Goal: Task Accomplishment & Management: Manage account settings

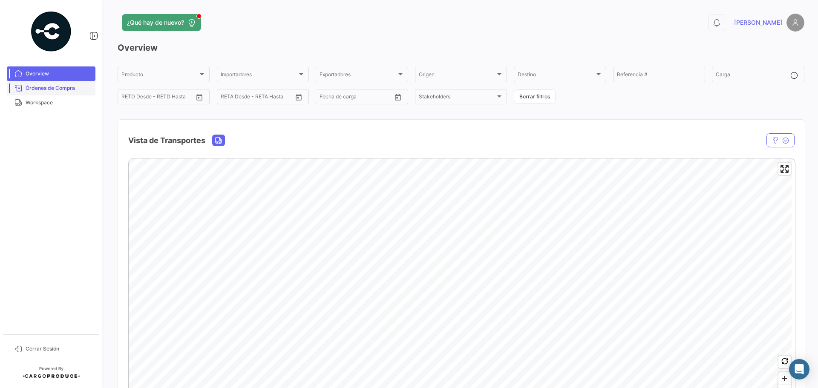
click at [40, 89] on span "Órdenes de Compra" at bounding box center [59, 88] width 66 height 8
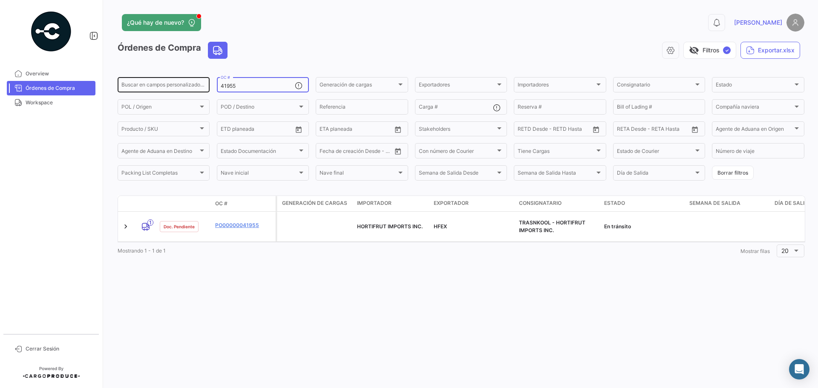
drag, startPoint x: 239, startPoint y: 88, endPoint x: 210, endPoint y: 86, distance: 29.5
click at [0, 0] on div "Buscar en campos personalizados... 41955 OC # Generación de cargas Generación d…" at bounding box center [0, 0] width 0 height 0
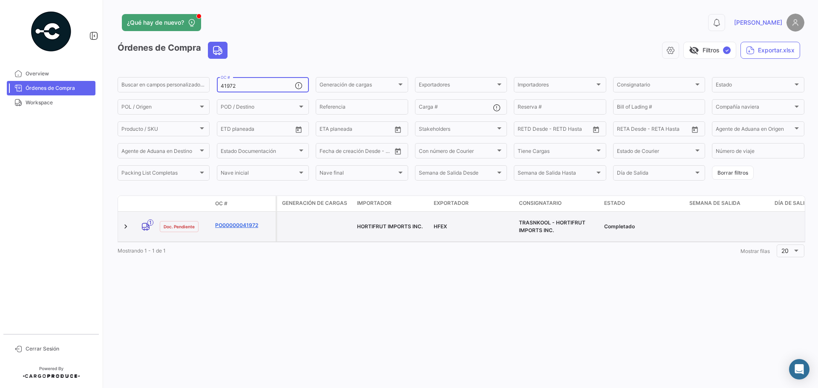
type input "41972"
click at [235, 224] on link "PO00000041972" at bounding box center [243, 226] width 57 height 8
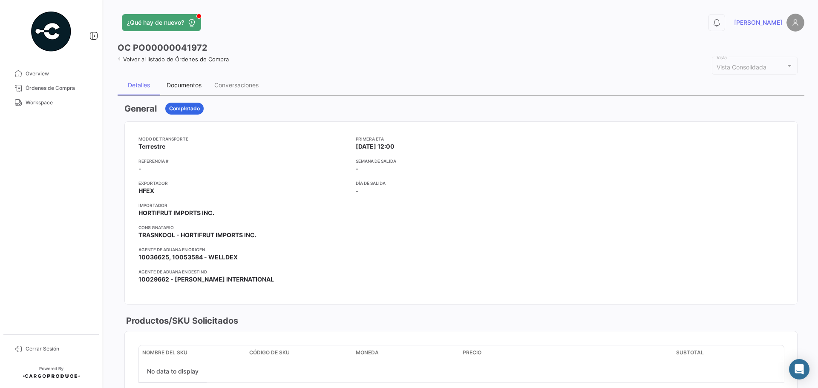
click at [193, 86] on div "Documentos" at bounding box center [184, 84] width 35 height 7
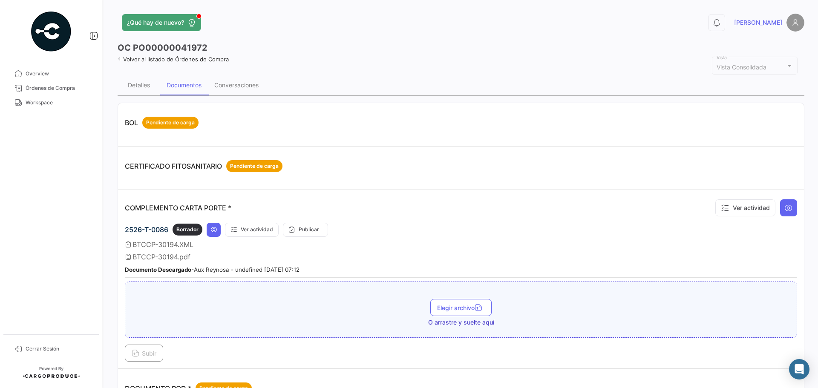
scroll to position [170, 0]
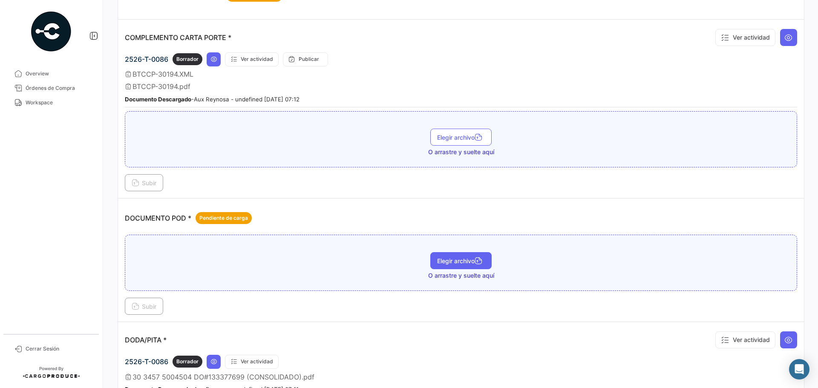
click at [455, 257] on button "Elegir archivo" at bounding box center [460, 260] width 61 height 17
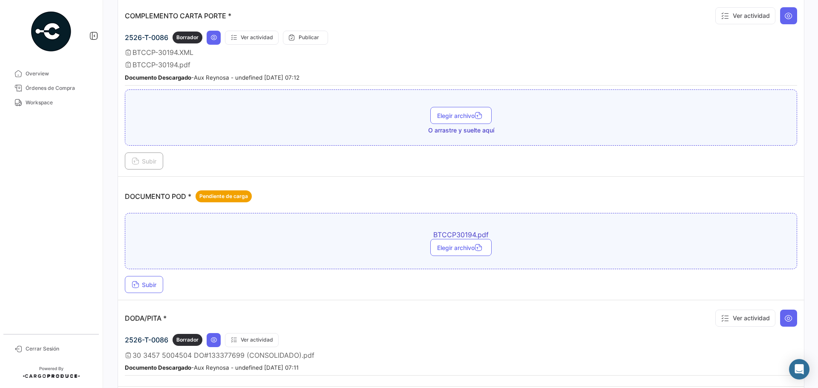
scroll to position [213, 0]
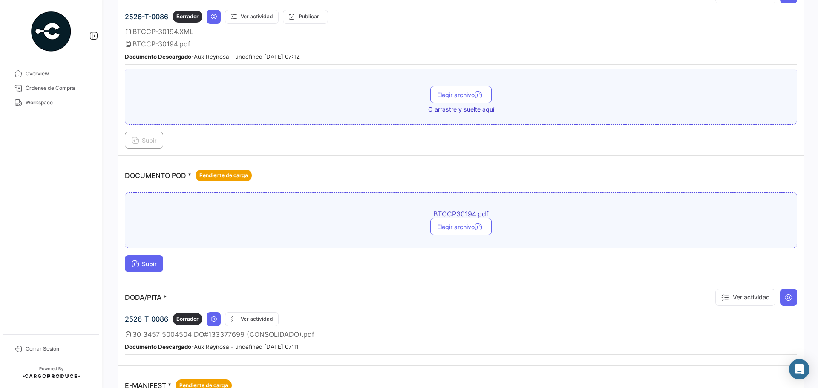
click at [150, 265] on span "Subir" at bounding box center [144, 263] width 25 height 7
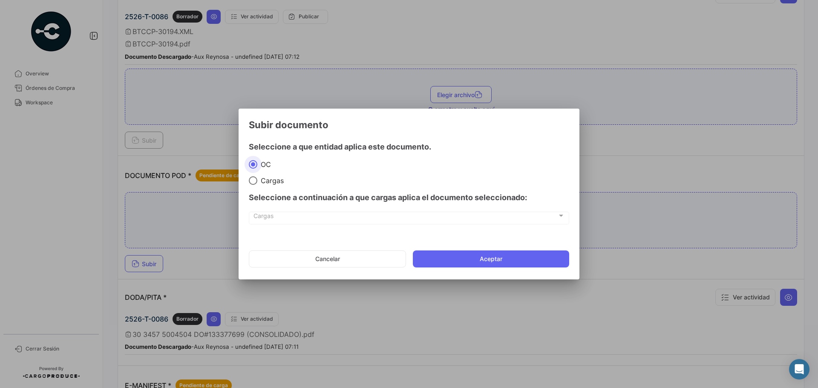
click at [267, 182] on span "Cargas" at bounding box center [270, 180] width 26 height 9
click at [257, 182] on input "Cargas" at bounding box center [253, 180] width 9 height 9
radio input "true"
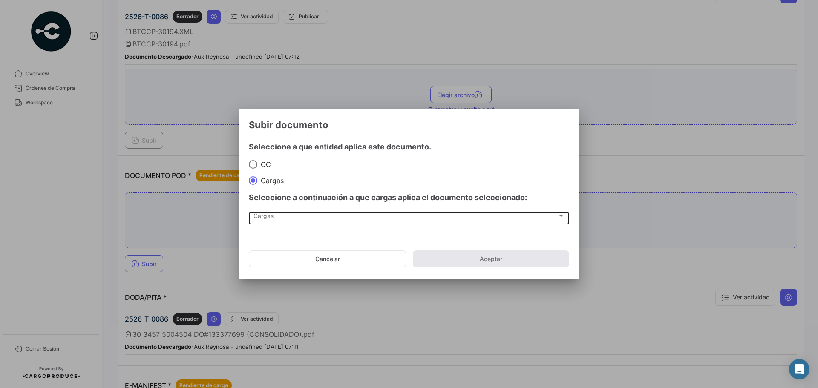
click at [262, 221] on div "Cargas Cargas" at bounding box center [409, 217] width 311 height 14
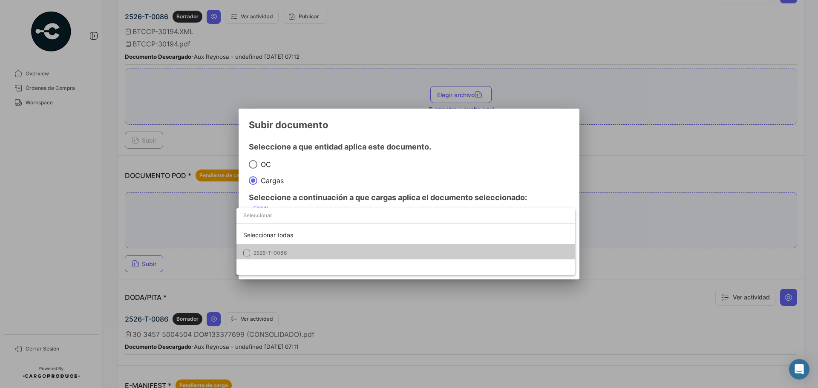
click at [272, 253] on span "2526-T-0086" at bounding box center [271, 253] width 34 height 6
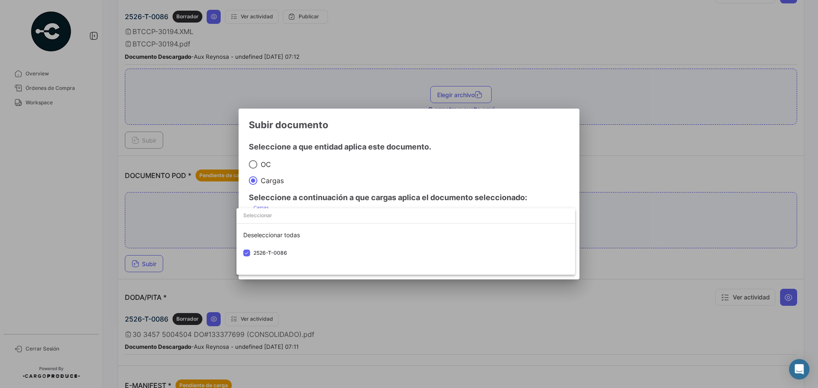
click at [495, 161] on div at bounding box center [409, 194] width 818 height 388
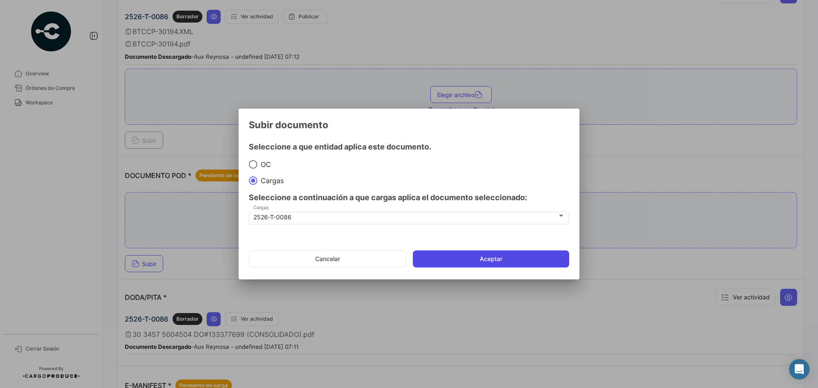
click at [485, 257] on button "Aceptar" at bounding box center [491, 259] width 156 height 17
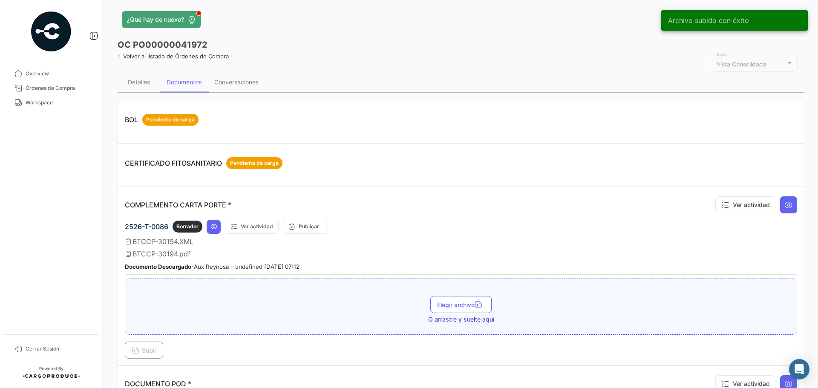
scroll to position [0, 0]
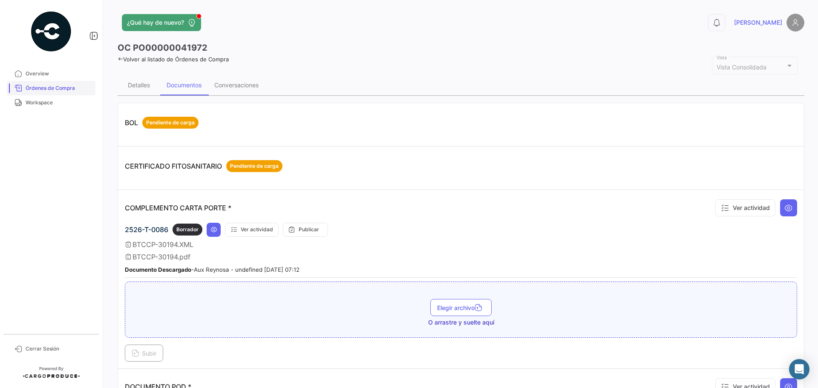
click at [49, 89] on span "Órdenes de Compra" at bounding box center [59, 88] width 66 height 8
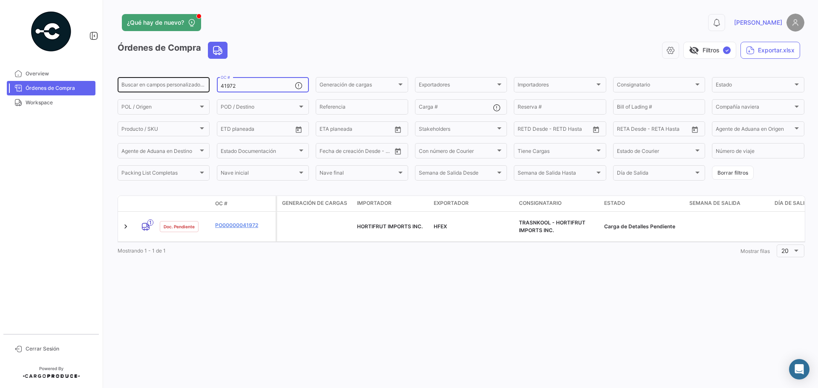
drag, startPoint x: 209, startPoint y: 85, endPoint x: 202, endPoint y: 85, distance: 6.8
click at [0, 0] on div "Buscar en campos personalizados... 41972 OC # Generación de cargas Generación d…" at bounding box center [0, 0] width 0 height 0
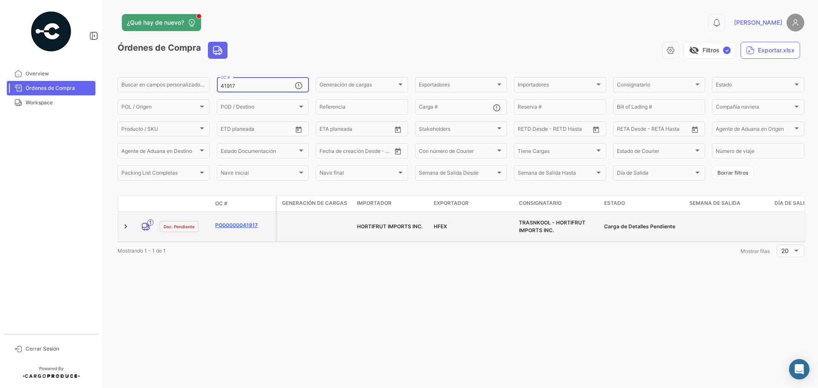
type input "41917"
click at [236, 222] on link "PO00000041917" at bounding box center [243, 226] width 57 height 8
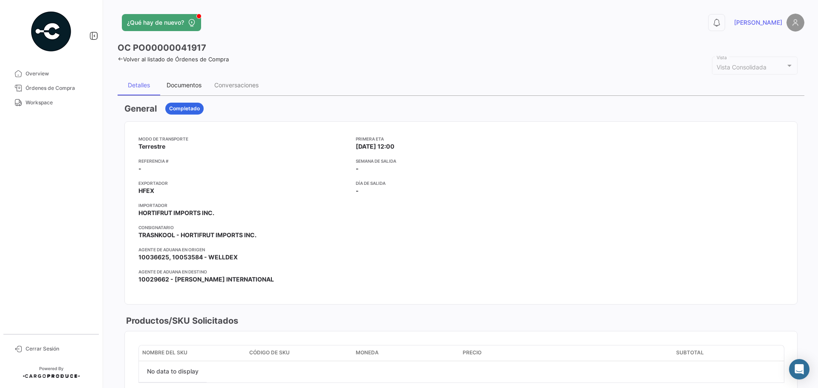
click at [186, 87] on div "Documentos" at bounding box center [184, 84] width 35 height 7
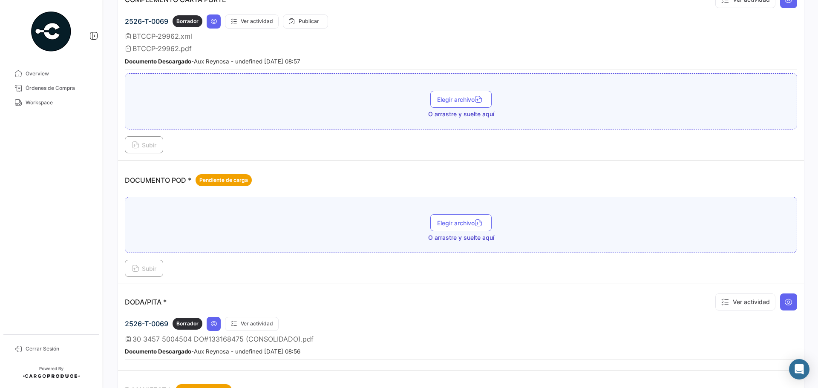
scroll to position [213, 0]
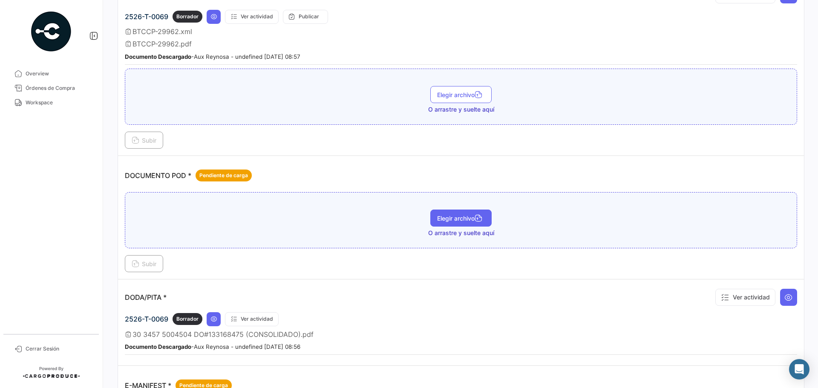
click at [445, 220] on span "Elegir archivo" at bounding box center [461, 218] width 48 height 7
click at [139, 262] on span "Subir" at bounding box center [144, 263] width 25 height 7
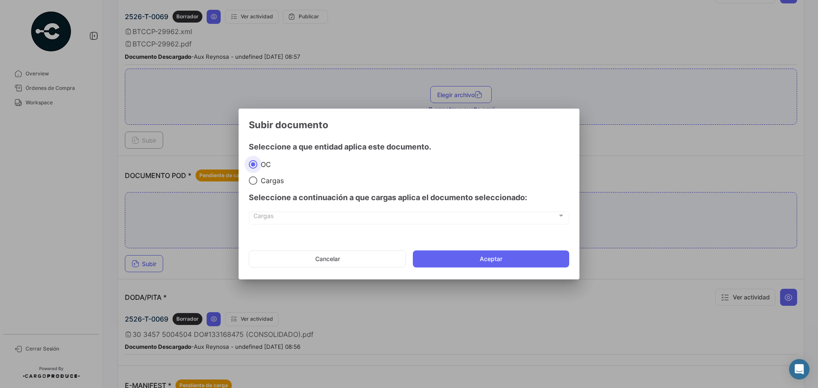
click at [271, 219] on span "Cargas" at bounding box center [406, 217] width 304 height 7
click at [262, 180] on span "Cargas" at bounding box center [270, 180] width 26 height 9
click at [257, 180] on input "Cargas" at bounding box center [253, 180] width 9 height 9
radio input "true"
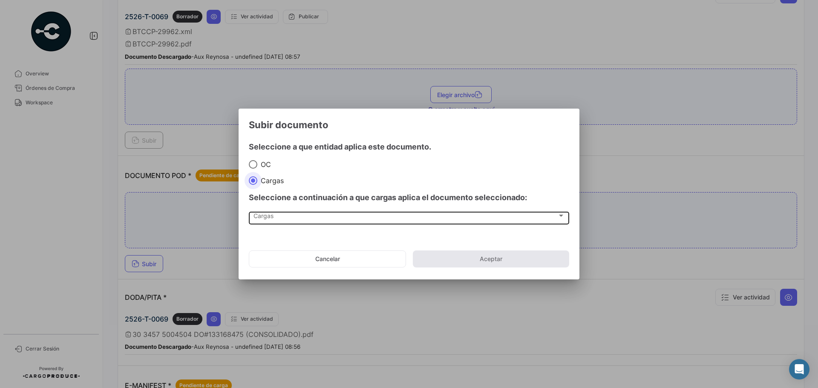
click at [284, 220] on div "Cargas" at bounding box center [406, 217] width 304 height 7
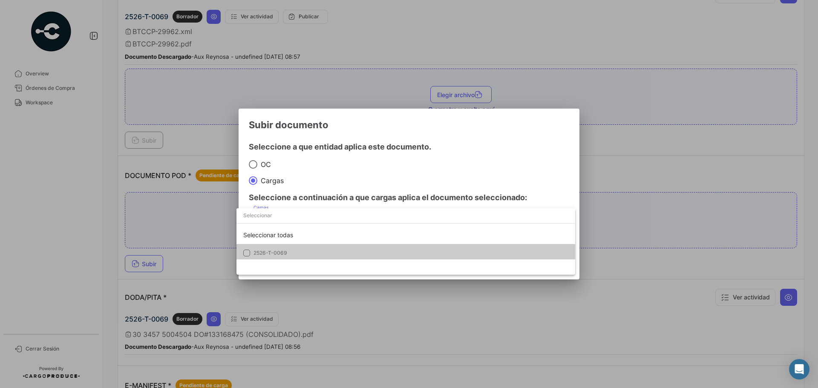
click at [279, 254] on span "2526-T-0069" at bounding box center [271, 253] width 34 height 6
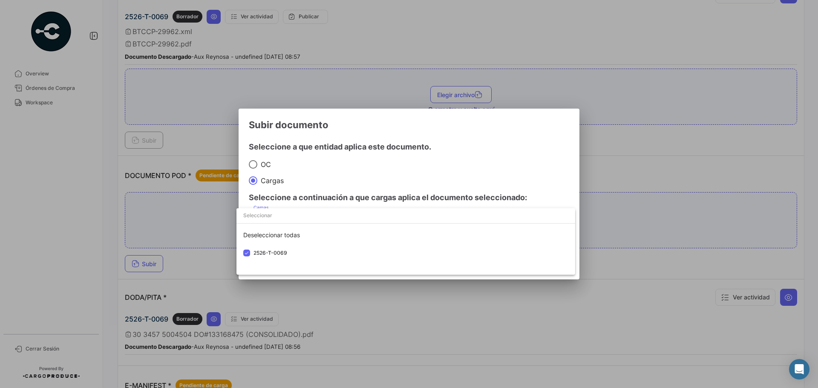
click at [478, 163] on div at bounding box center [409, 194] width 818 height 388
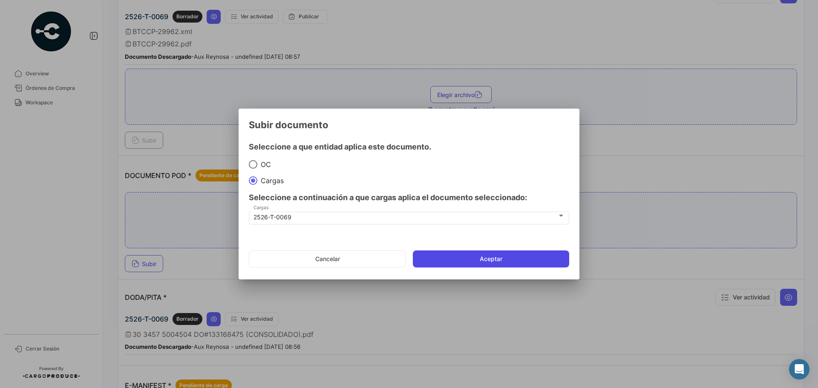
click at [501, 261] on button "Aceptar" at bounding box center [491, 259] width 156 height 17
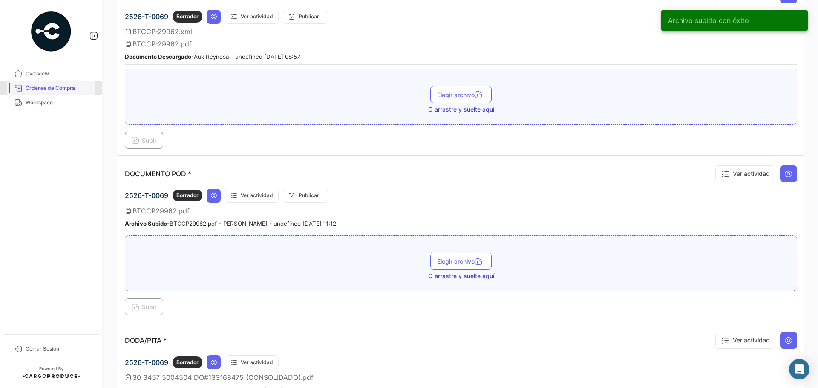
click at [55, 89] on span "Órdenes de Compra" at bounding box center [59, 88] width 66 height 8
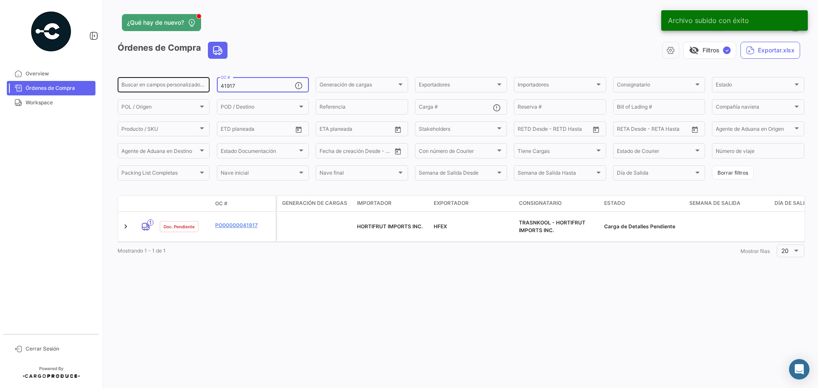
drag, startPoint x: 239, startPoint y: 89, endPoint x: 201, endPoint y: 84, distance: 38.6
click at [0, 0] on div "Buscar en campos personalizados... 41917 OC # Generación de cargas Generación d…" at bounding box center [0, 0] width 0 height 0
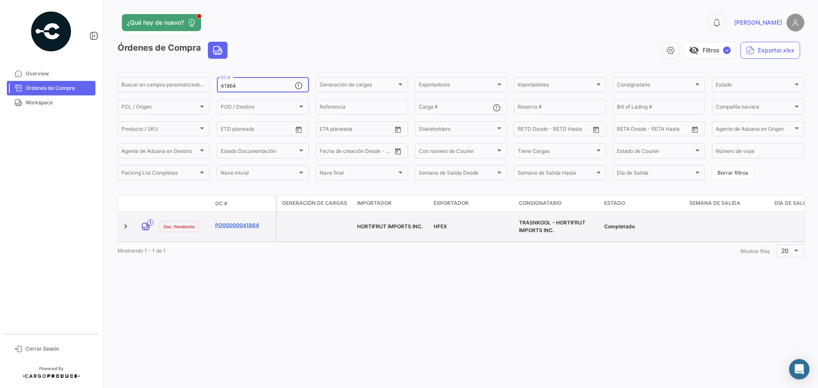
type input "41864"
click at [243, 222] on link "PO00000041864" at bounding box center [243, 226] width 57 height 8
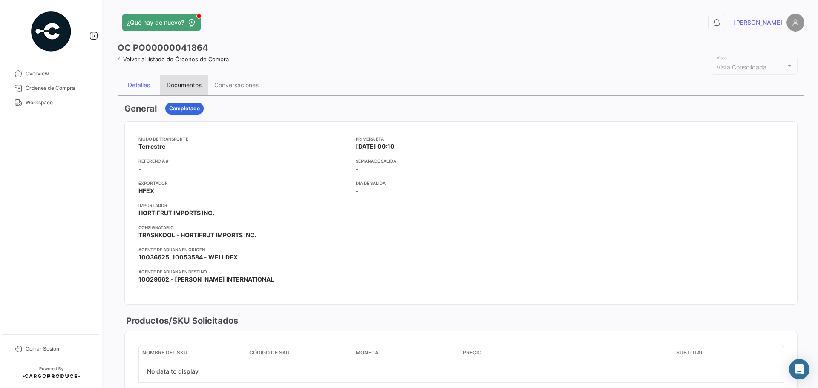
click at [186, 85] on div "Documentos" at bounding box center [184, 84] width 35 height 7
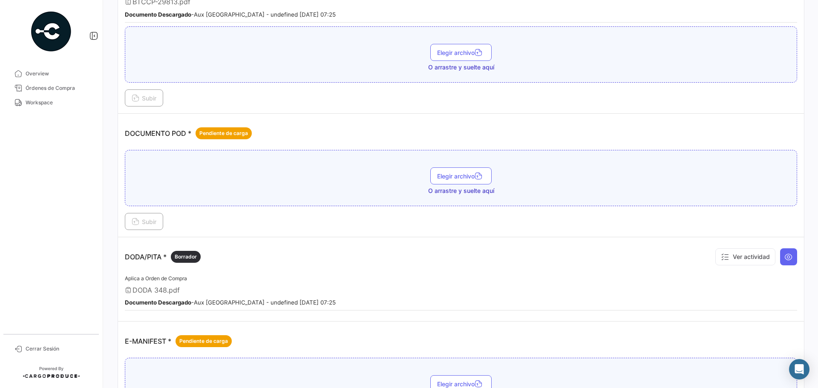
scroll to position [256, 0]
click at [449, 172] on button "Elegir archivo" at bounding box center [460, 175] width 61 height 17
click at [146, 221] on span "Subir" at bounding box center [144, 221] width 25 height 7
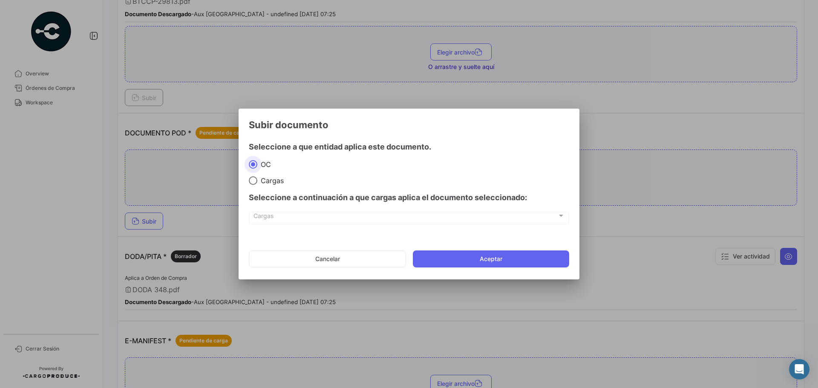
click at [256, 179] on span at bounding box center [253, 180] width 9 height 9
click at [256, 179] on input "Cargas" at bounding box center [253, 180] width 9 height 9
radio input "true"
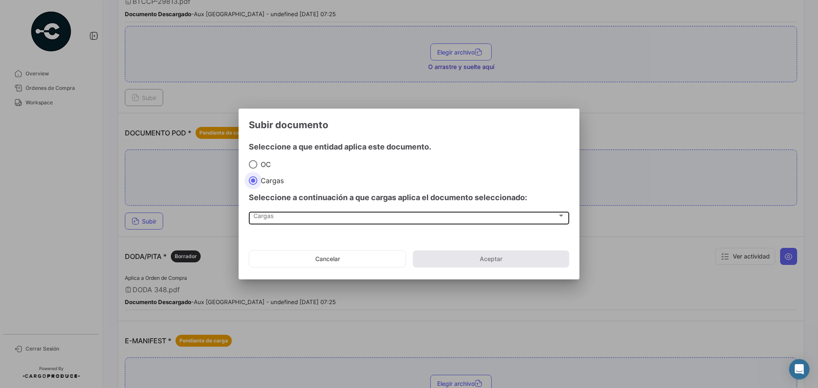
click at [273, 219] on span "Cargas" at bounding box center [406, 217] width 304 height 7
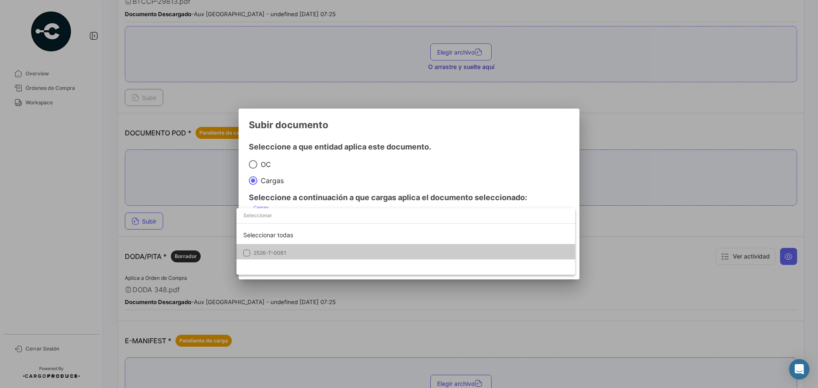
click at [276, 256] on span "2526-T-0061" at bounding box center [270, 253] width 33 height 6
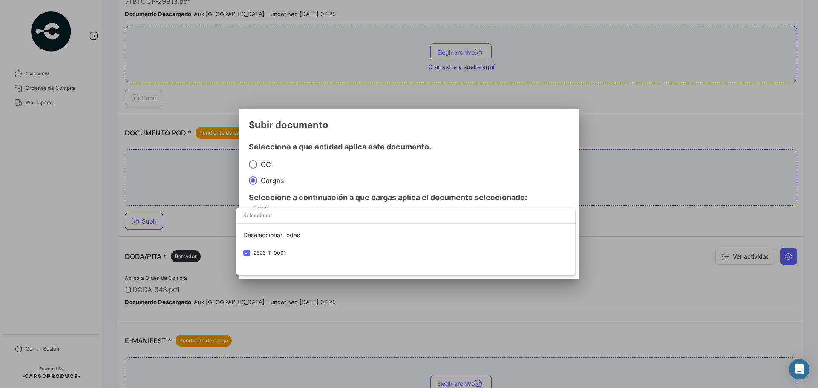
click at [493, 154] on div at bounding box center [409, 194] width 818 height 388
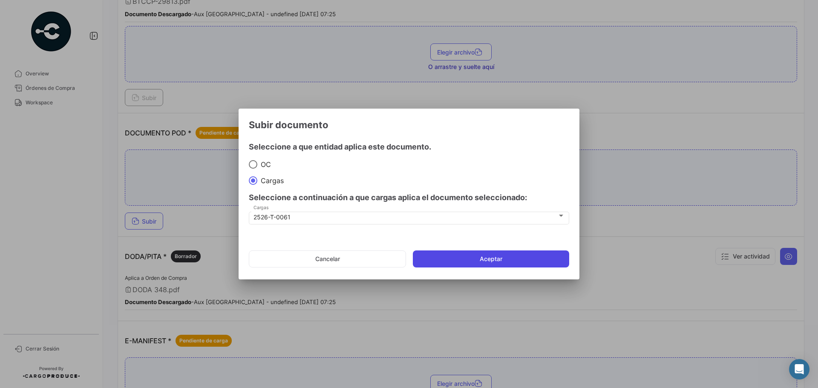
click at [503, 254] on button "Aceptar" at bounding box center [491, 259] width 156 height 17
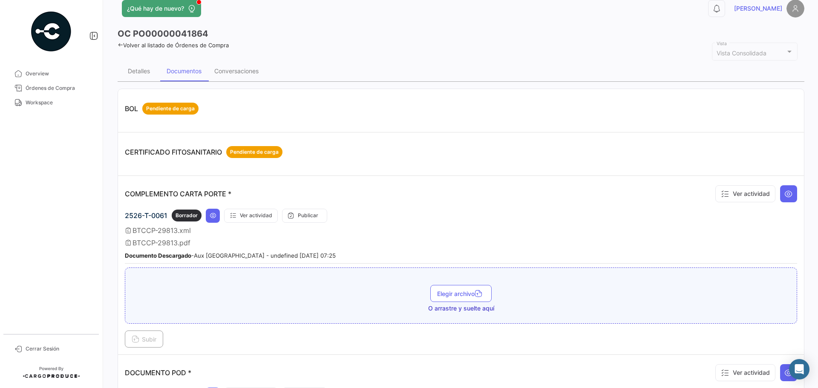
scroll to position [0, 0]
